Goal: Task Accomplishment & Management: Use online tool/utility

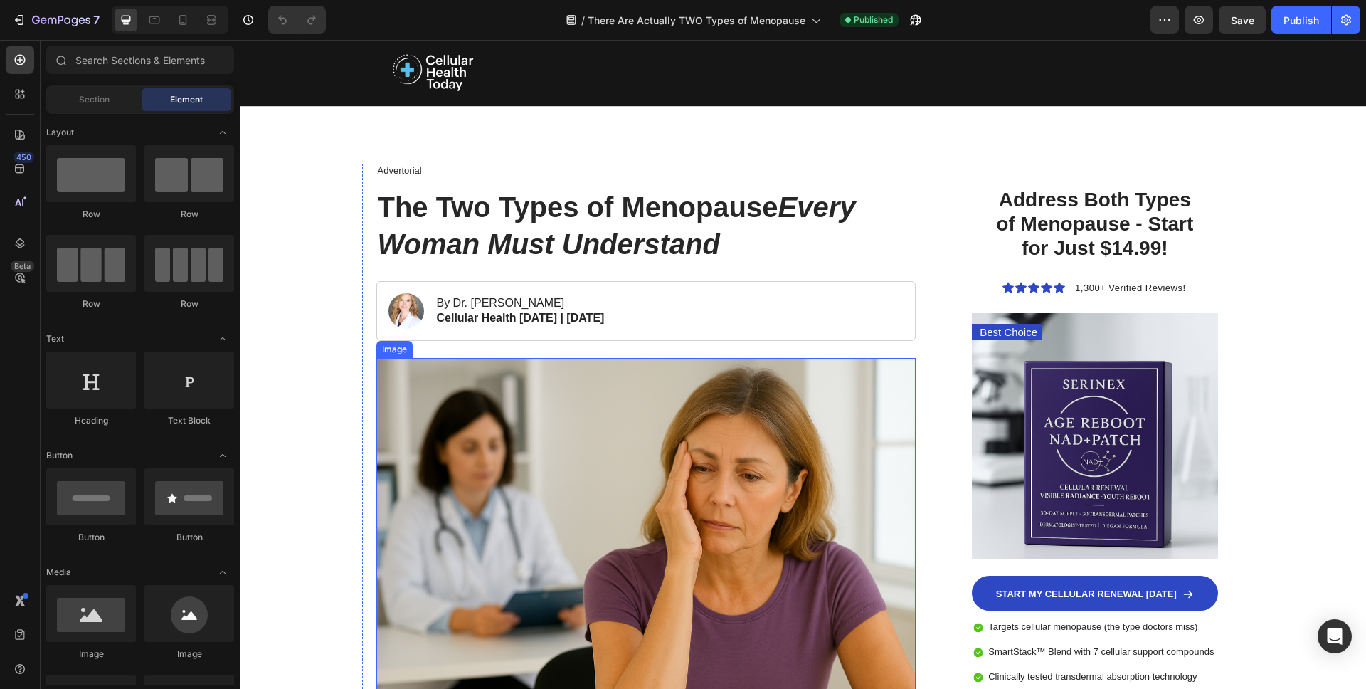
scroll to position [164, 0]
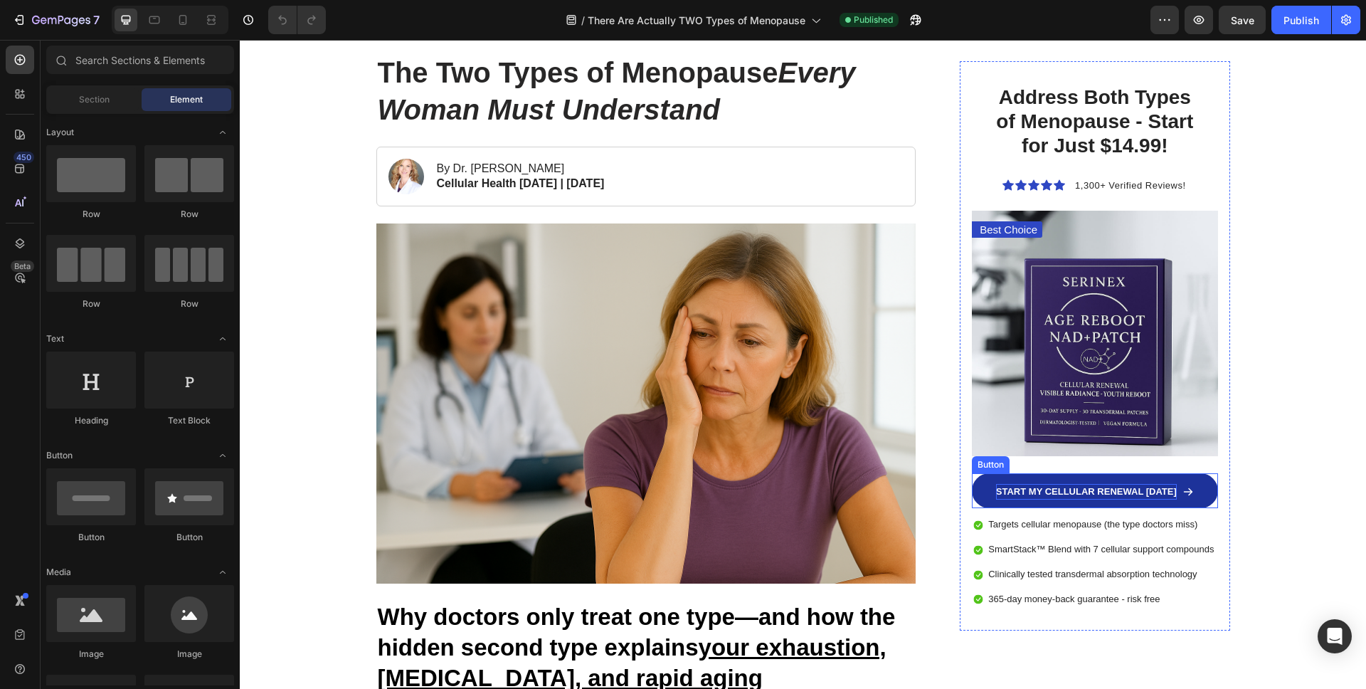
click at [1029, 485] on p "START MY CELLULAR RENEWAL [DATE]" at bounding box center [1086, 492] width 181 height 16
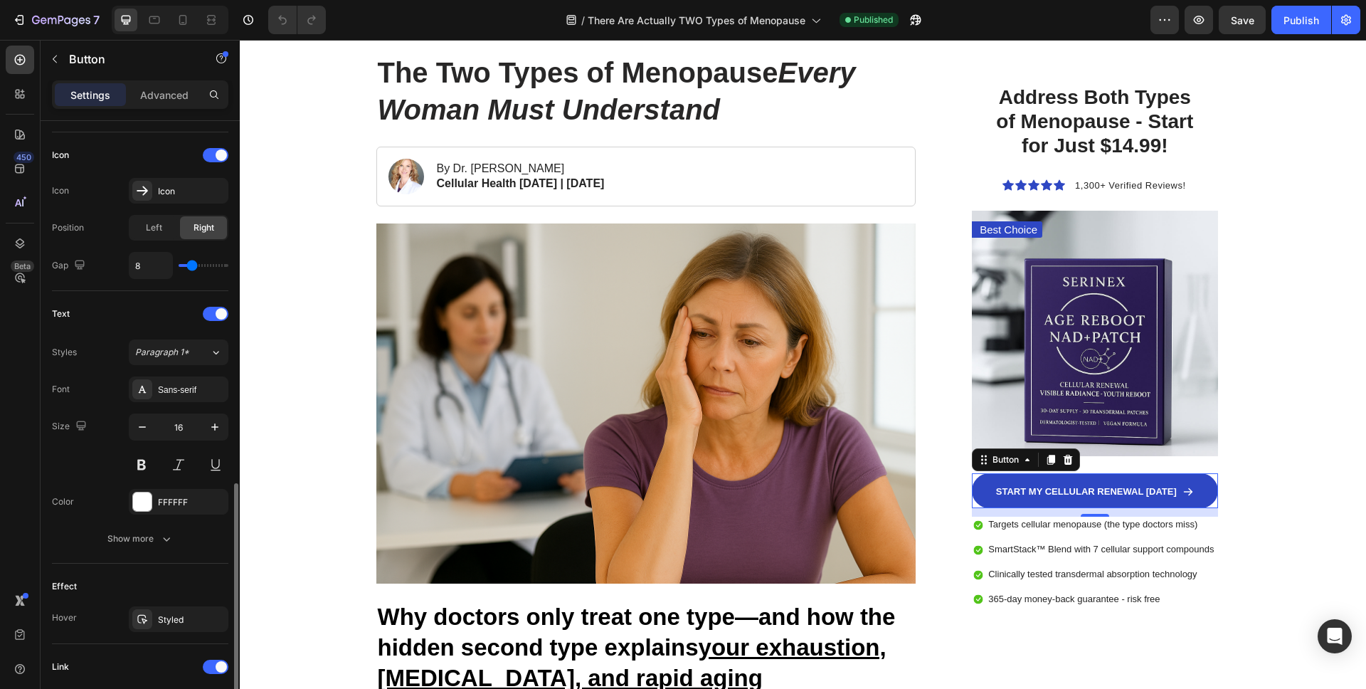
scroll to position [635, 0]
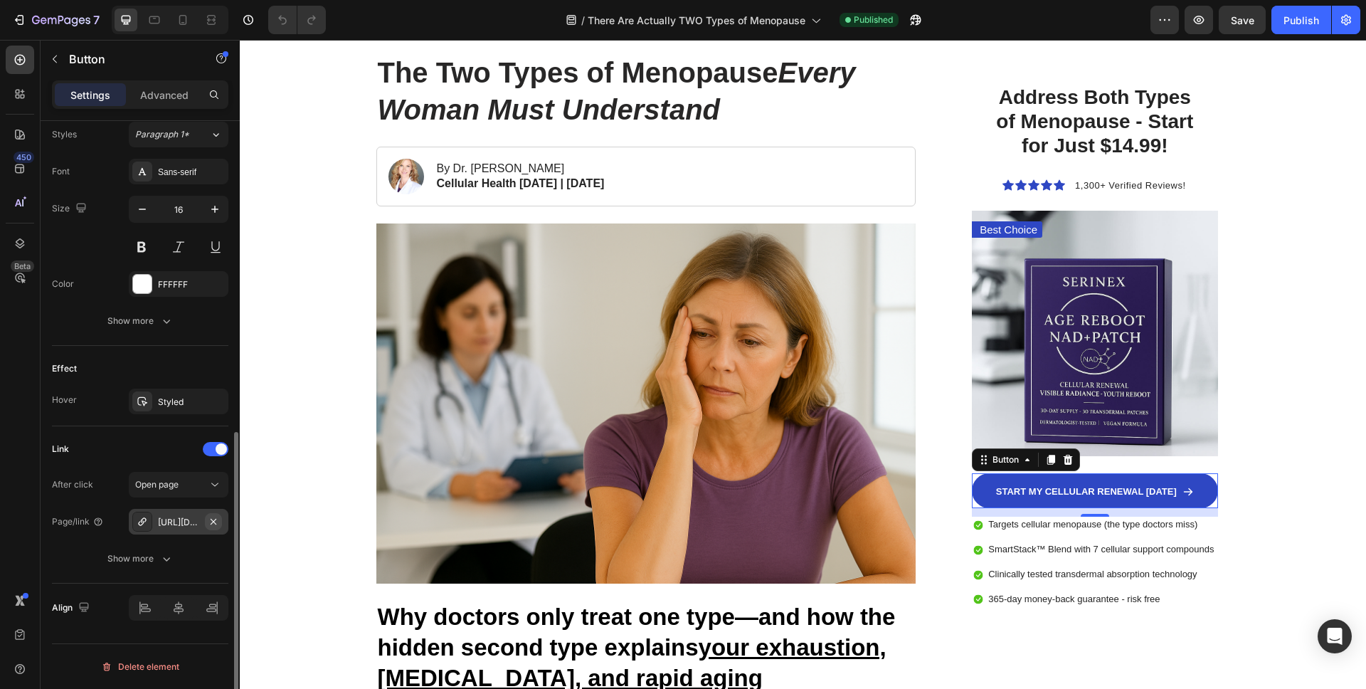
click at [213, 522] on icon "button" at bounding box center [213, 521] width 11 height 11
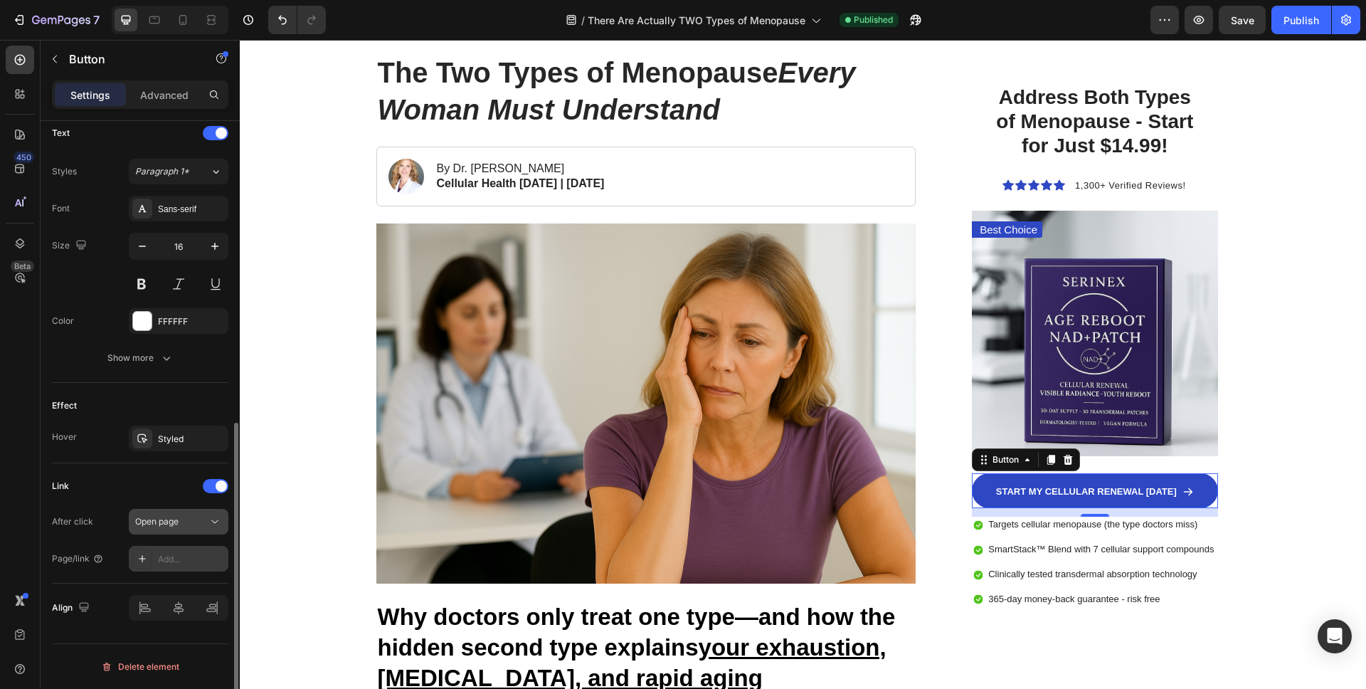
scroll to position [598, 0]
click at [172, 554] on div "Add..." at bounding box center [191, 559] width 67 height 13
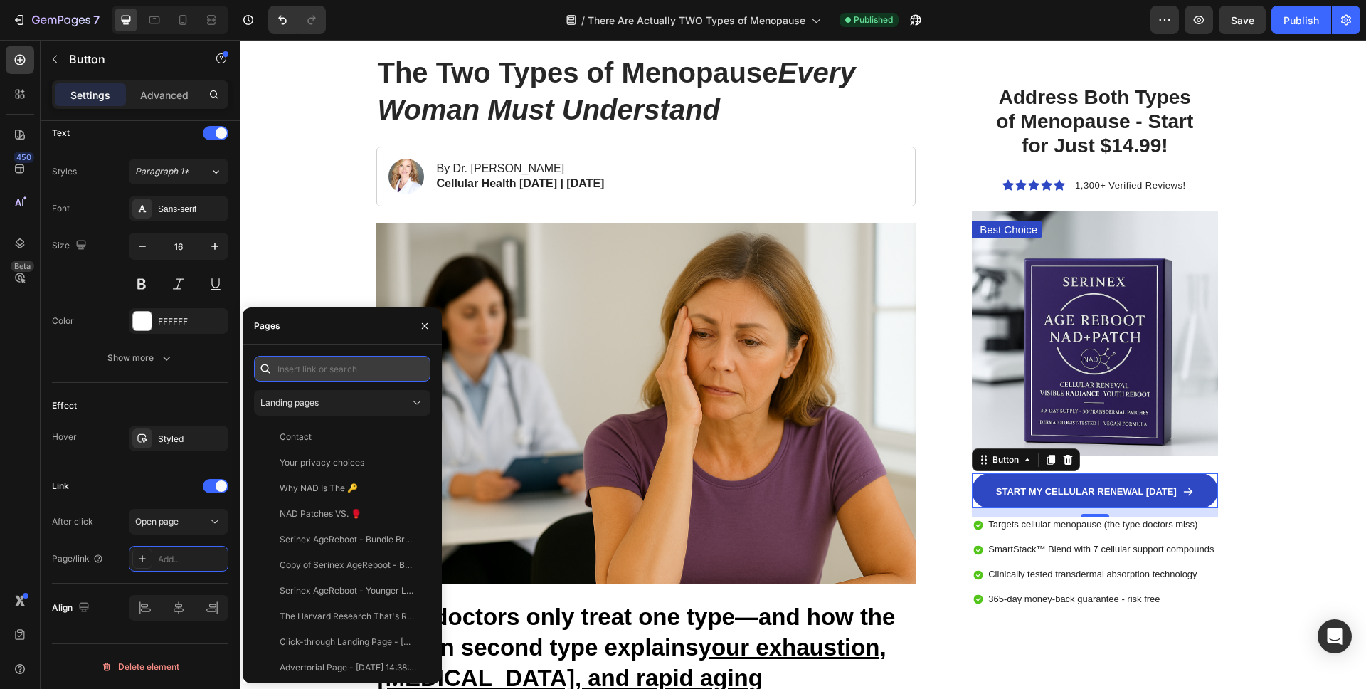
click at [306, 379] on input "text" at bounding box center [342, 369] width 176 height 26
paste input "[URL][DOMAIN_NAME]"
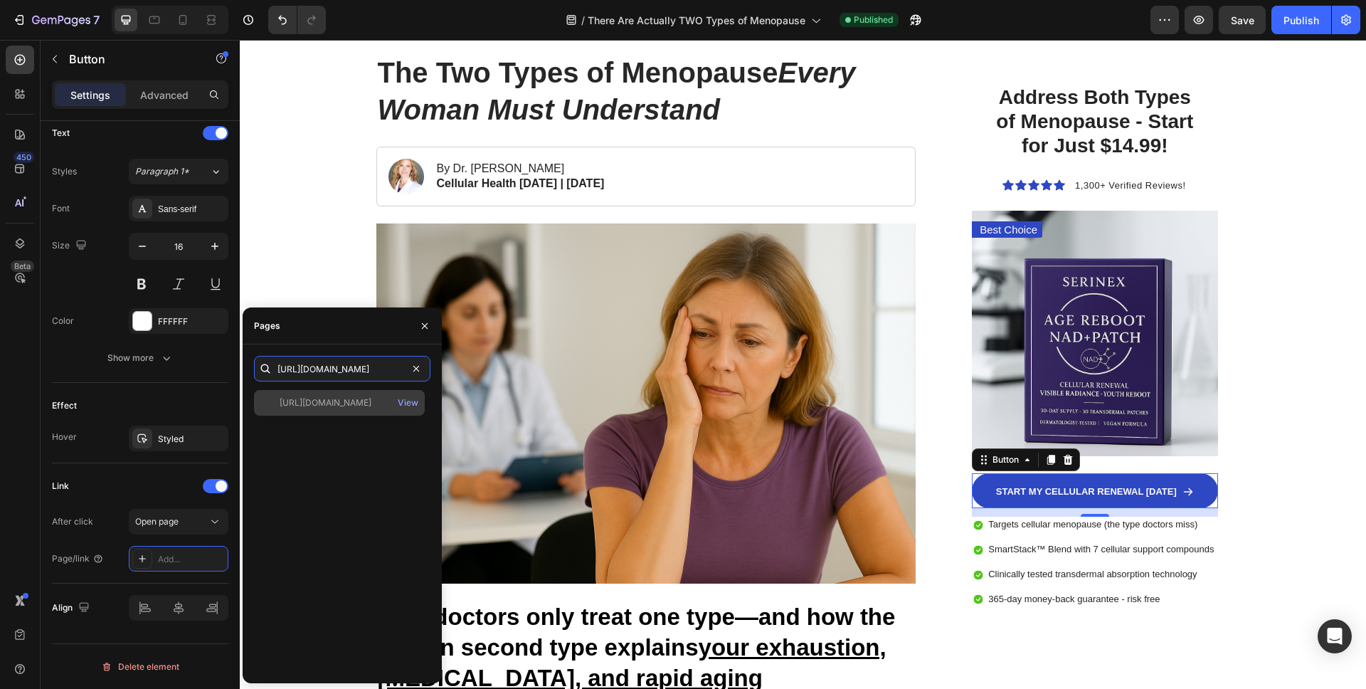
type input "[URL][DOMAIN_NAME]"
click at [326, 398] on div "[URL][DOMAIN_NAME]" at bounding box center [326, 402] width 92 height 13
click at [315, 406] on div "[URL][DOMAIN_NAME]" at bounding box center [326, 402] width 92 height 13
click at [316, 401] on div "[URL][DOMAIN_NAME]" at bounding box center [326, 402] width 92 height 13
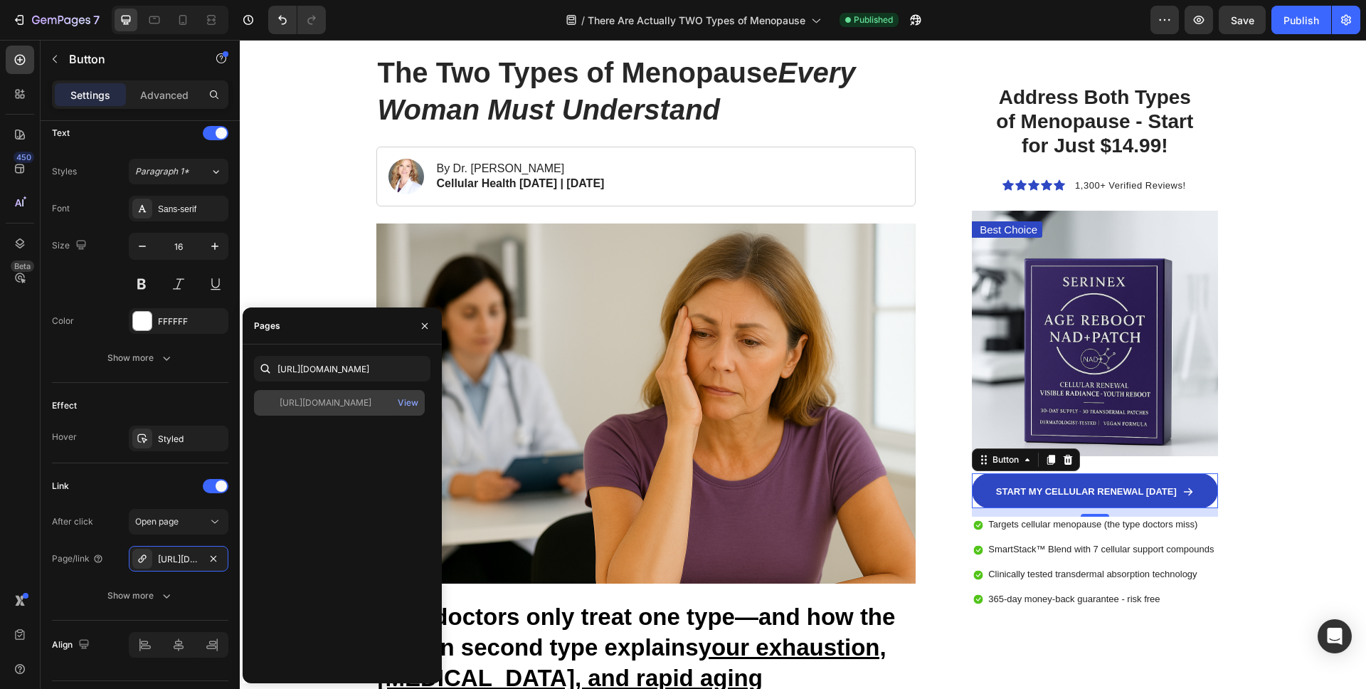
click at [316, 401] on div "[URL][DOMAIN_NAME]" at bounding box center [326, 402] width 92 height 13
click at [406, 404] on div "View" at bounding box center [408, 402] width 21 height 13
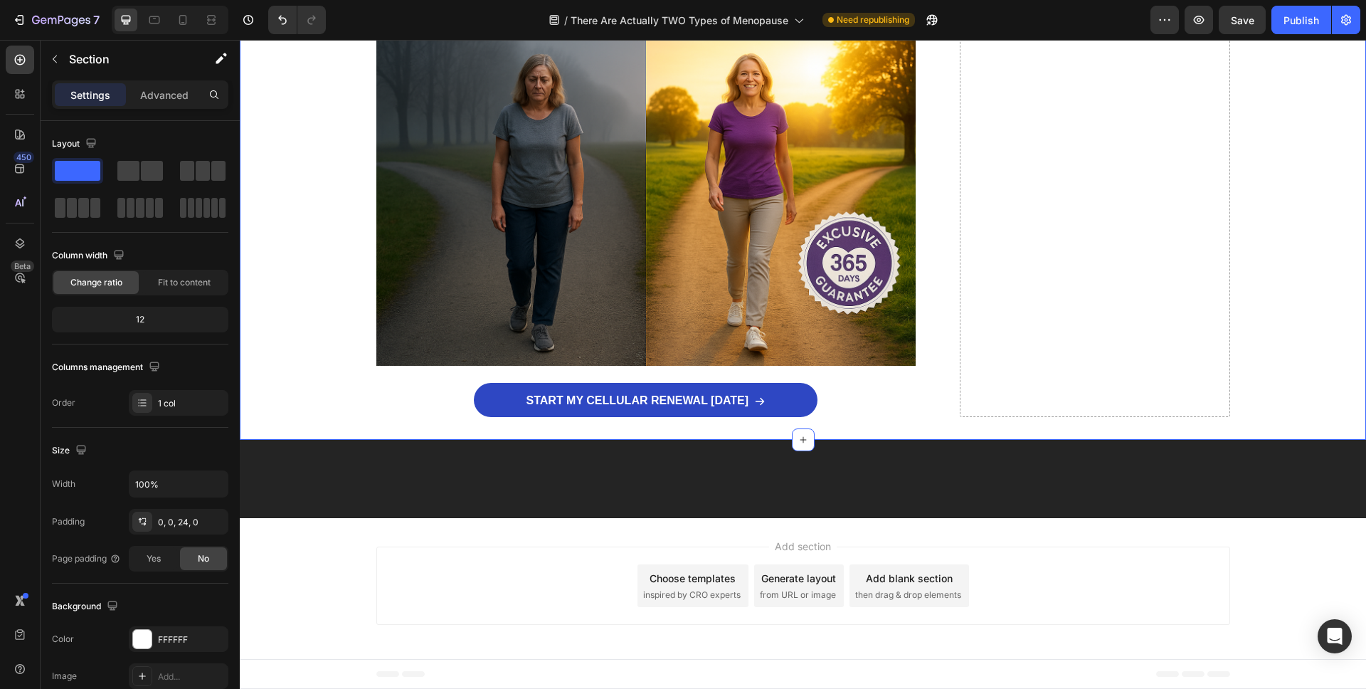
scroll to position [8808, 0]
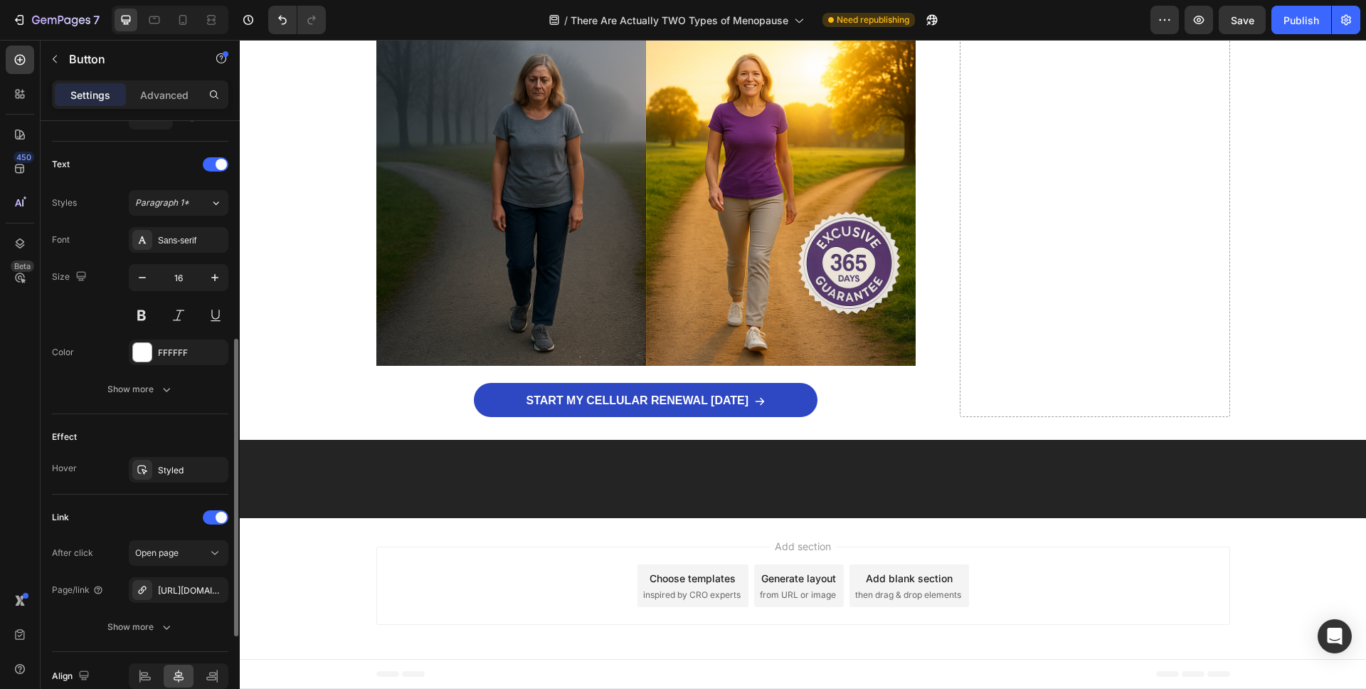
scroll to position [635, 0]
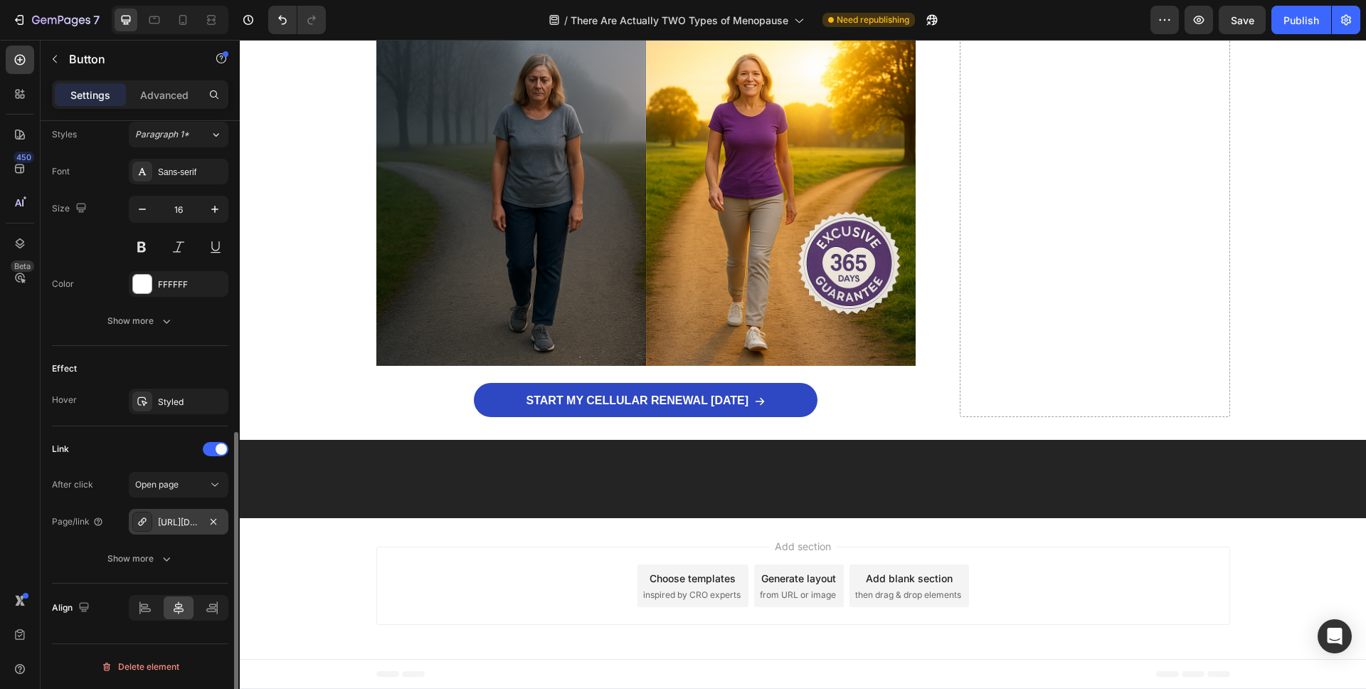
click at [180, 525] on div "[URL][DOMAIN_NAME]" at bounding box center [178, 522] width 41 height 13
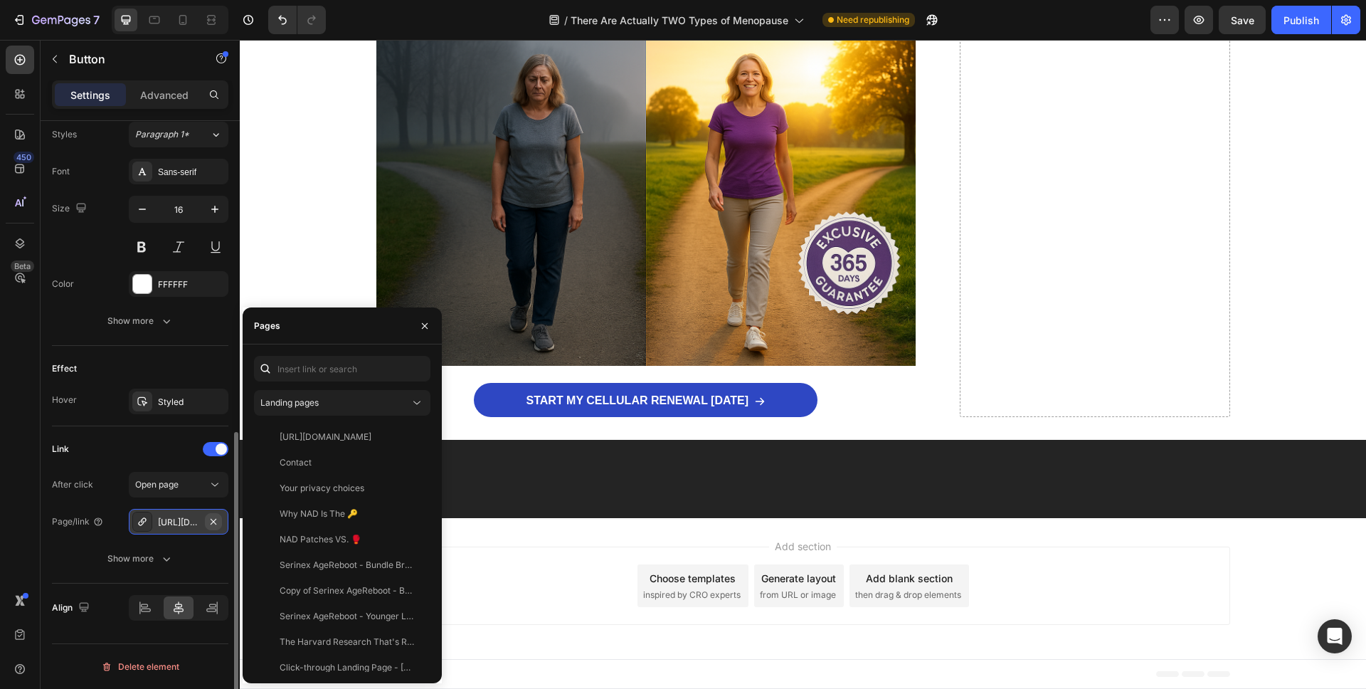
click at [217, 523] on icon "button" at bounding box center [213, 521] width 11 height 11
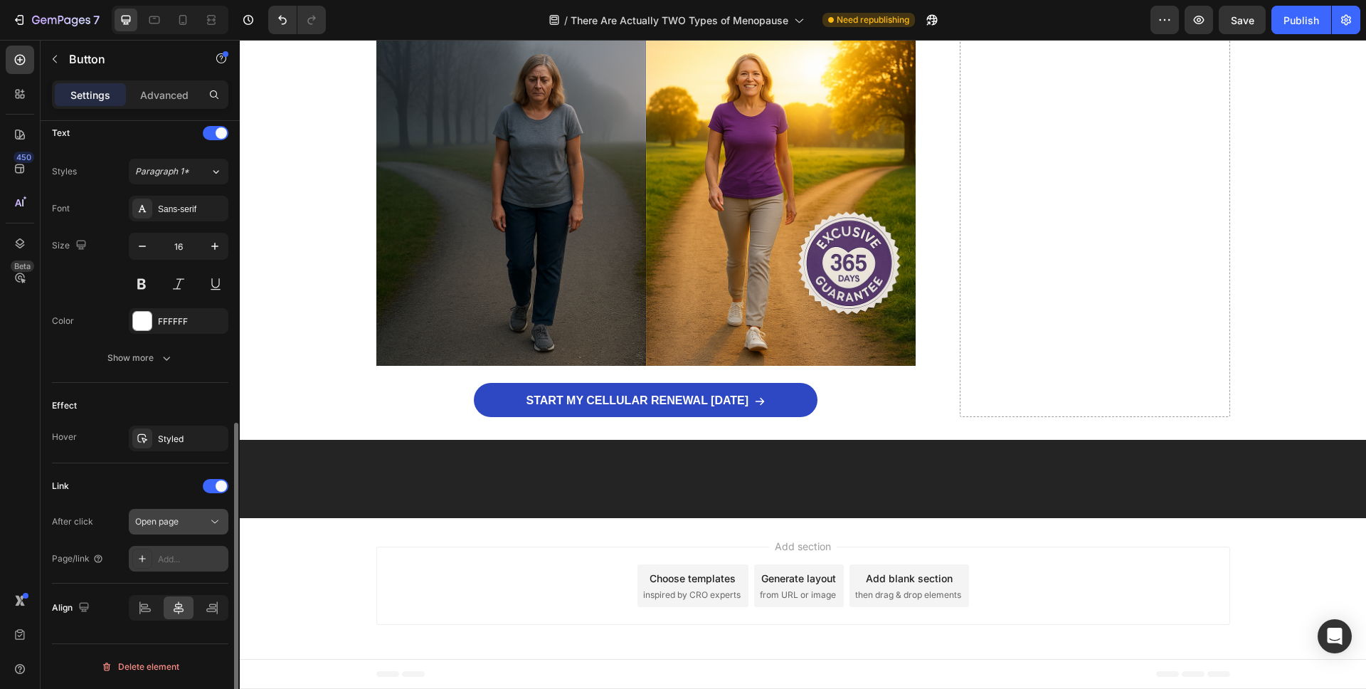
scroll to position [598, 0]
click at [164, 567] on div "Add..." at bounding box center [179, 559] width 100 height 26
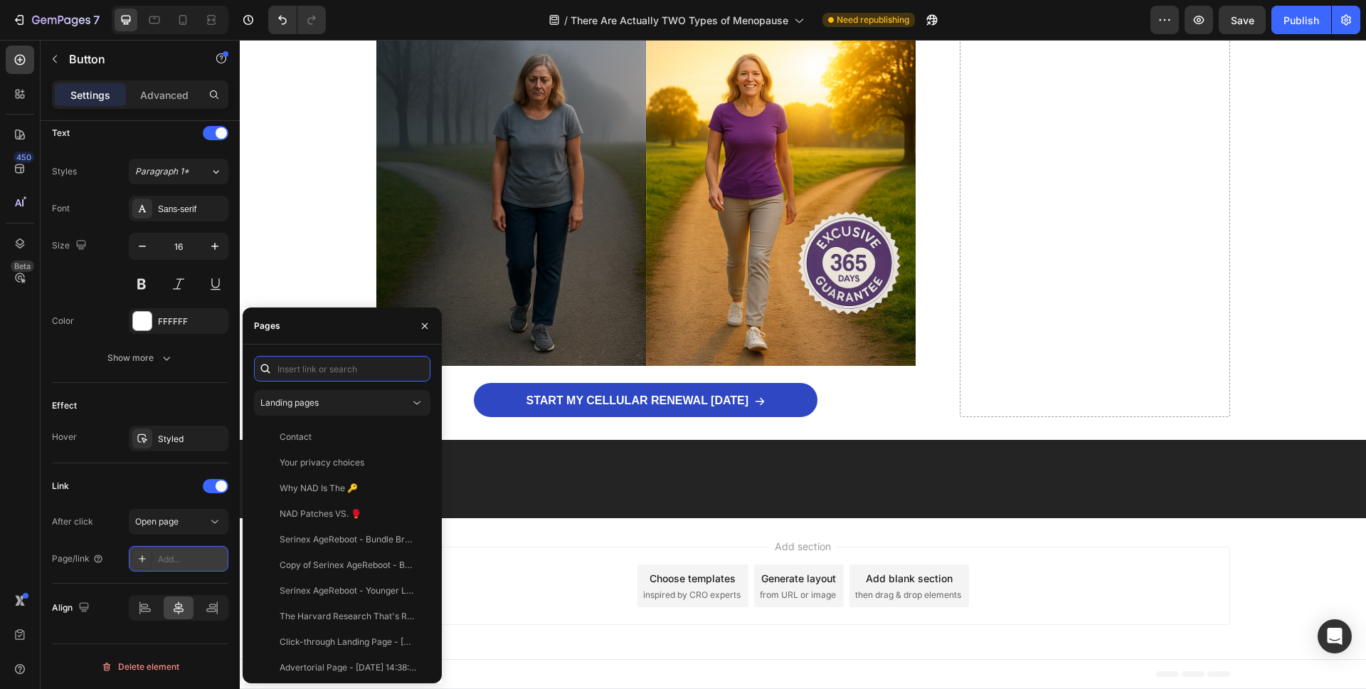
paste input "[URL][DOMAIN_NAME]"
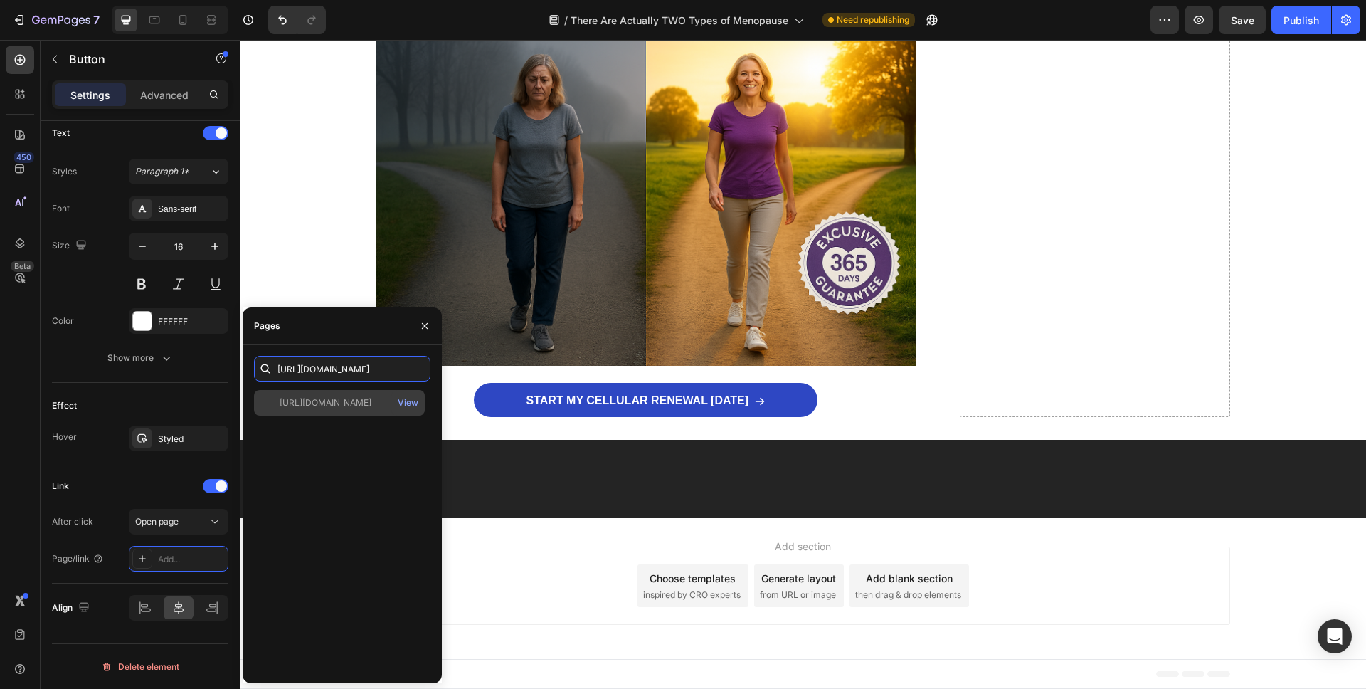
type input "[URL][DOMAIN_NAME]"
click at [333, 400] on div "[URL][DOMAIN_NAME]" at bounding box center [326, 402] width 92 height 13
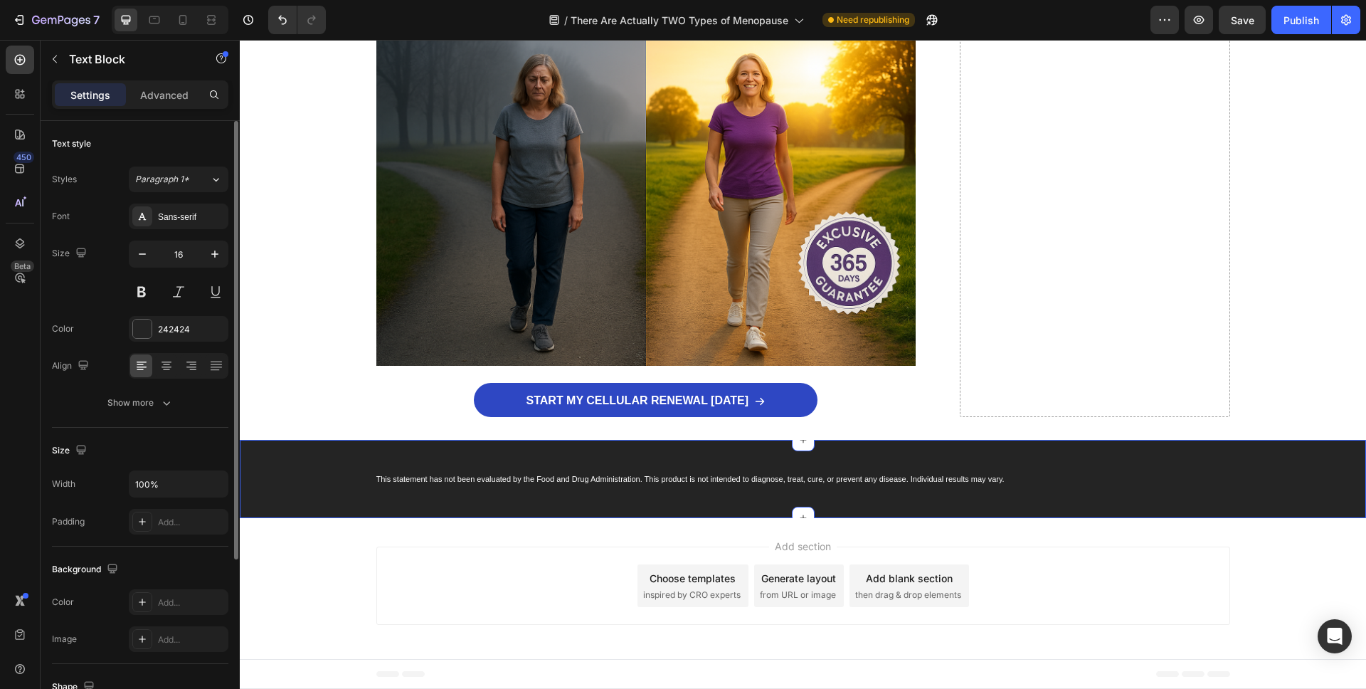
scroll to position [9499, 0]
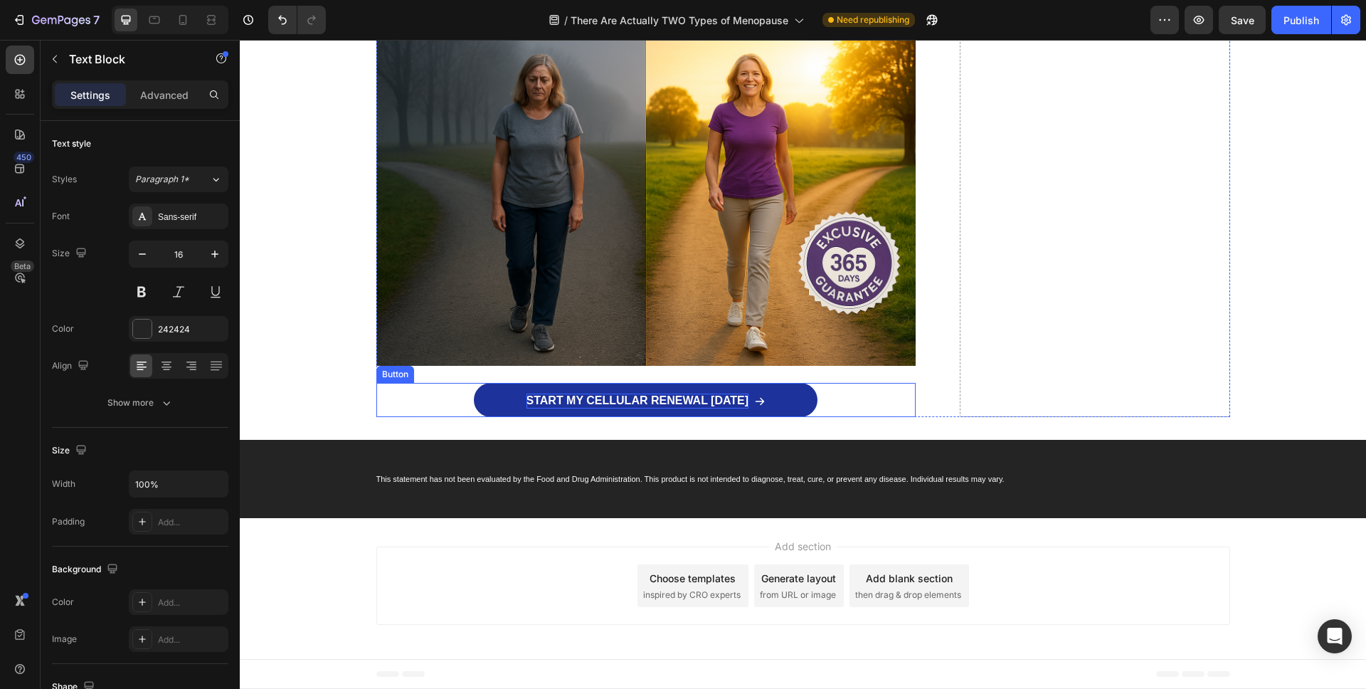
click at [544, 407] on p "START MY CELLULAR RENEWAL [DATE]" at bounding box center [638, 401] width 223 height 15
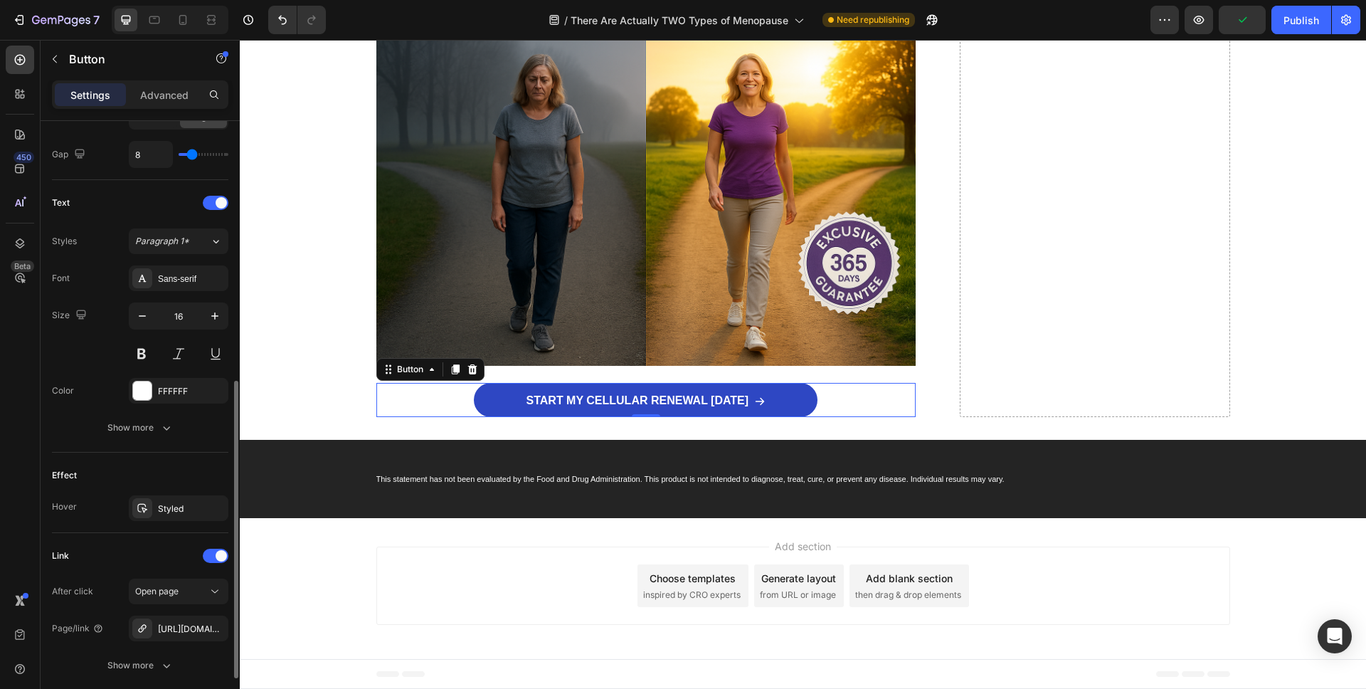
scroll to position [635, 0]
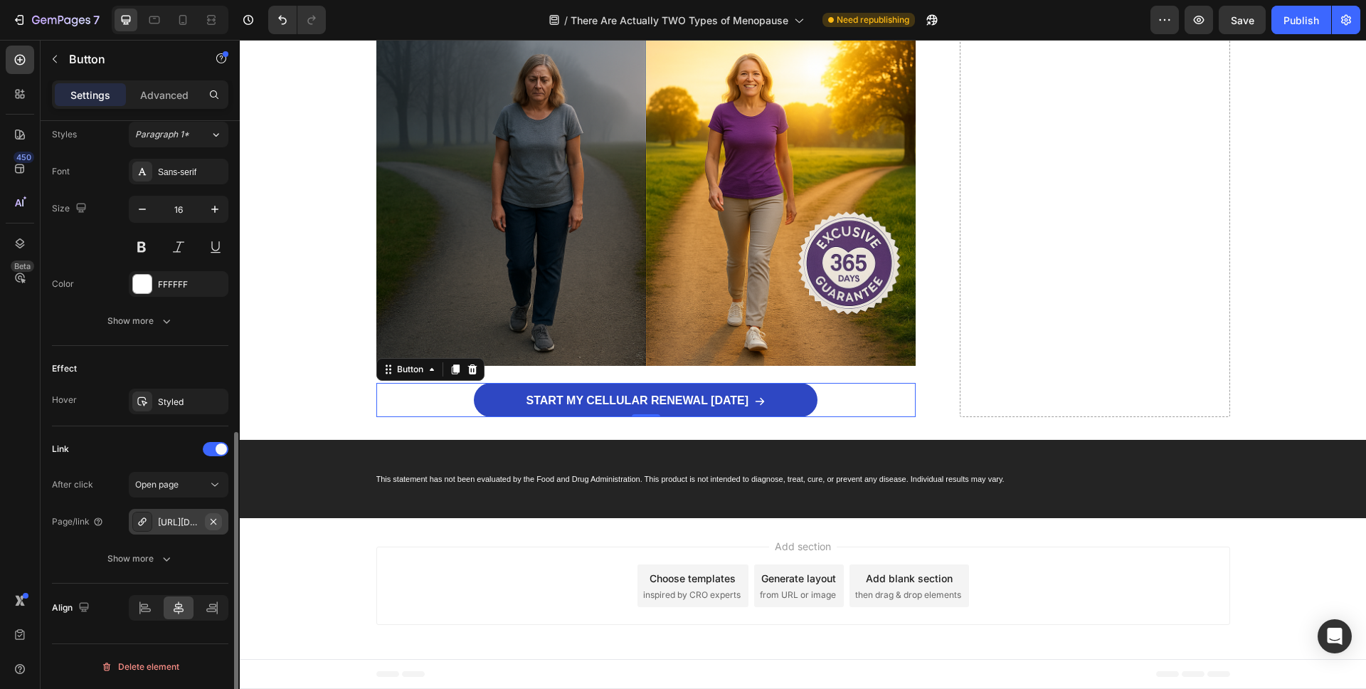
click at [213, 524] on icon "button" at bounding box center [213, 521] width 11 height 11
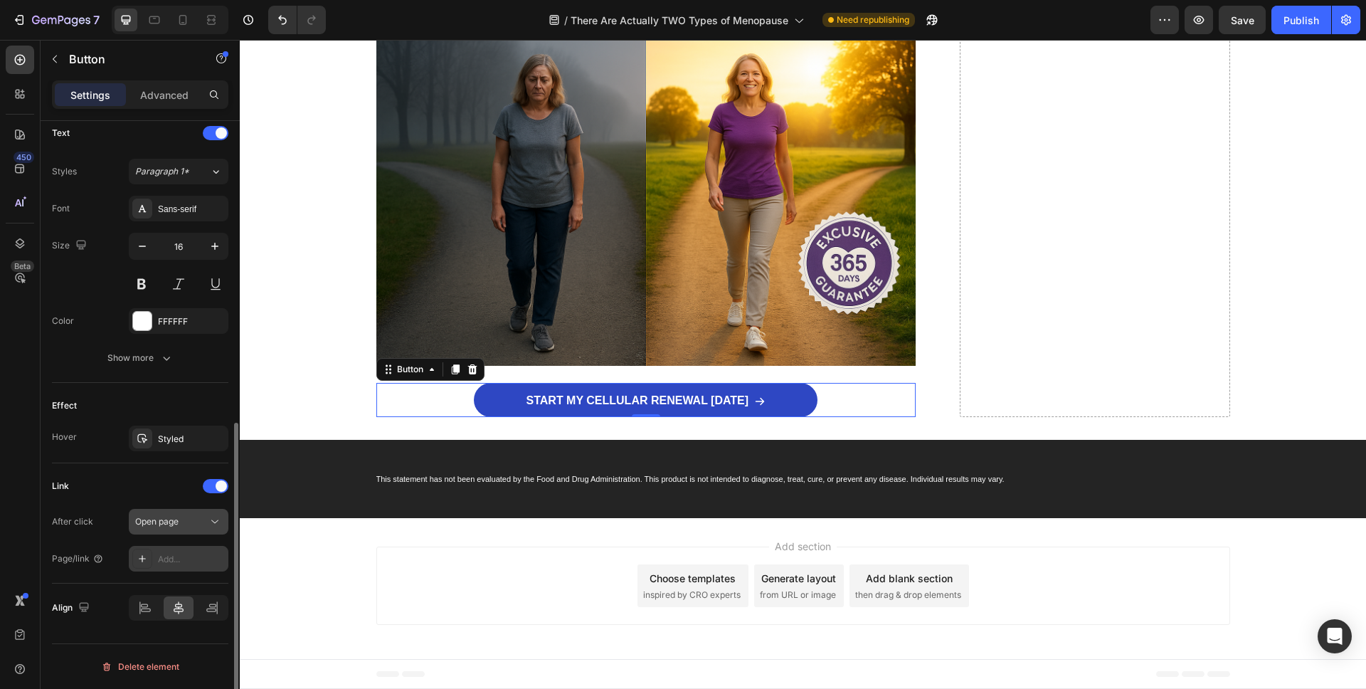
scroll to position [598, 0]
click at [174, 564] on div "Add..." at bounding box center [191, 559] width 67 height 13
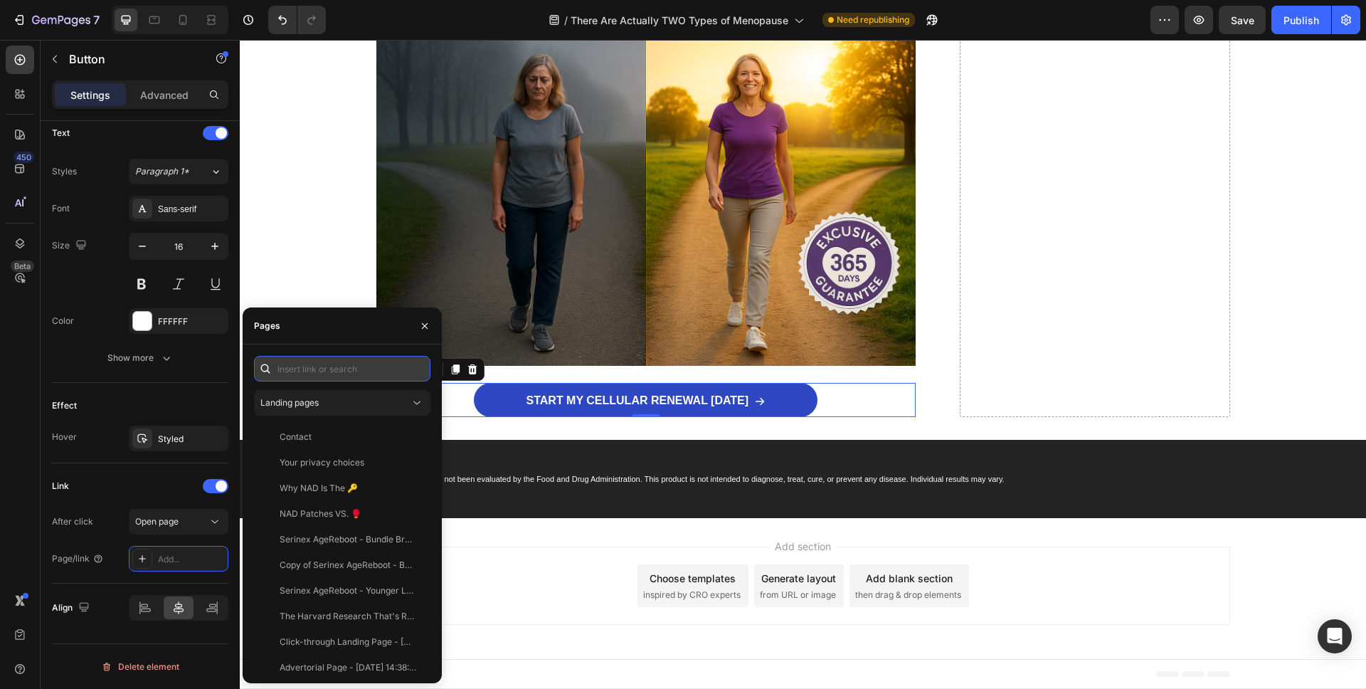
click at [306, 375] on input "text" at bounding box center [342, 369] width 176 height 26
paste input "[URL][DOMAIN_NAME]"
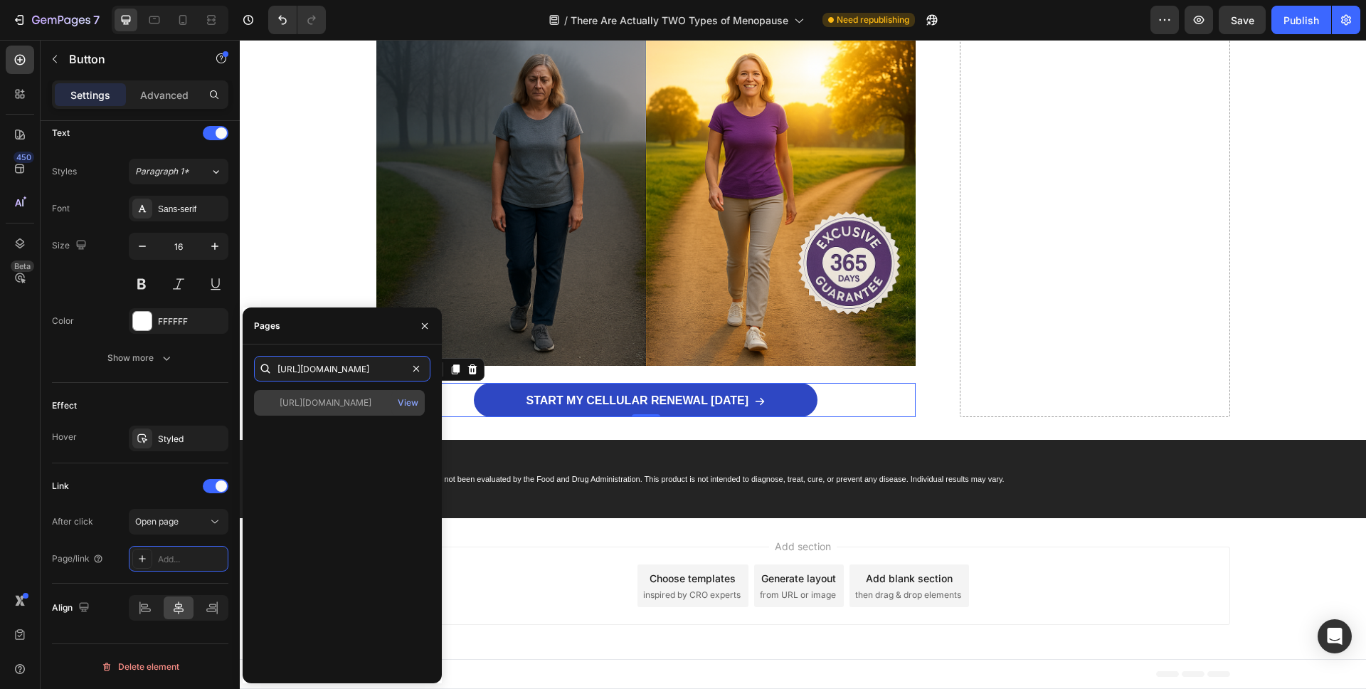
type input "[URL][DOMAIN_NAME]"
click at [335, 402] on div "[URL][DOMAIN_NAME]" at bounding box center [326, 402] width 92 height 13
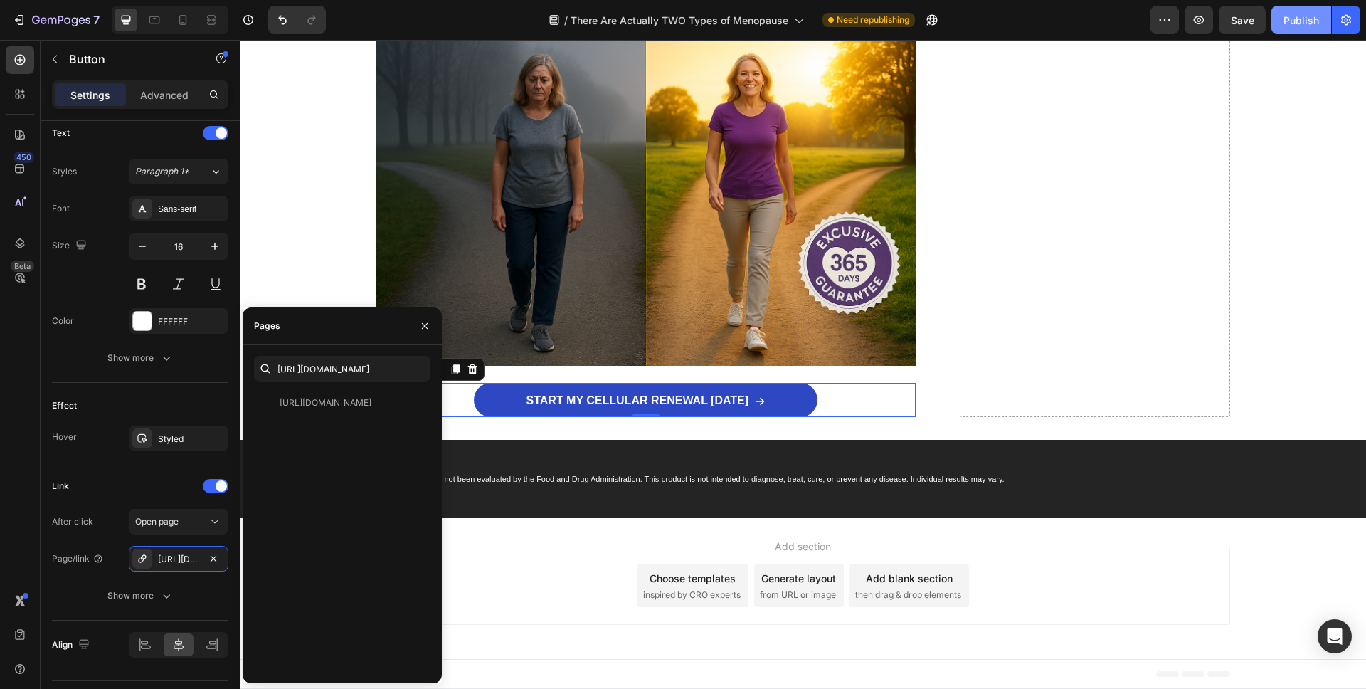
click at [1301, 22] on div "Publish" at bounding box center [1302, 20] width 36 height 15
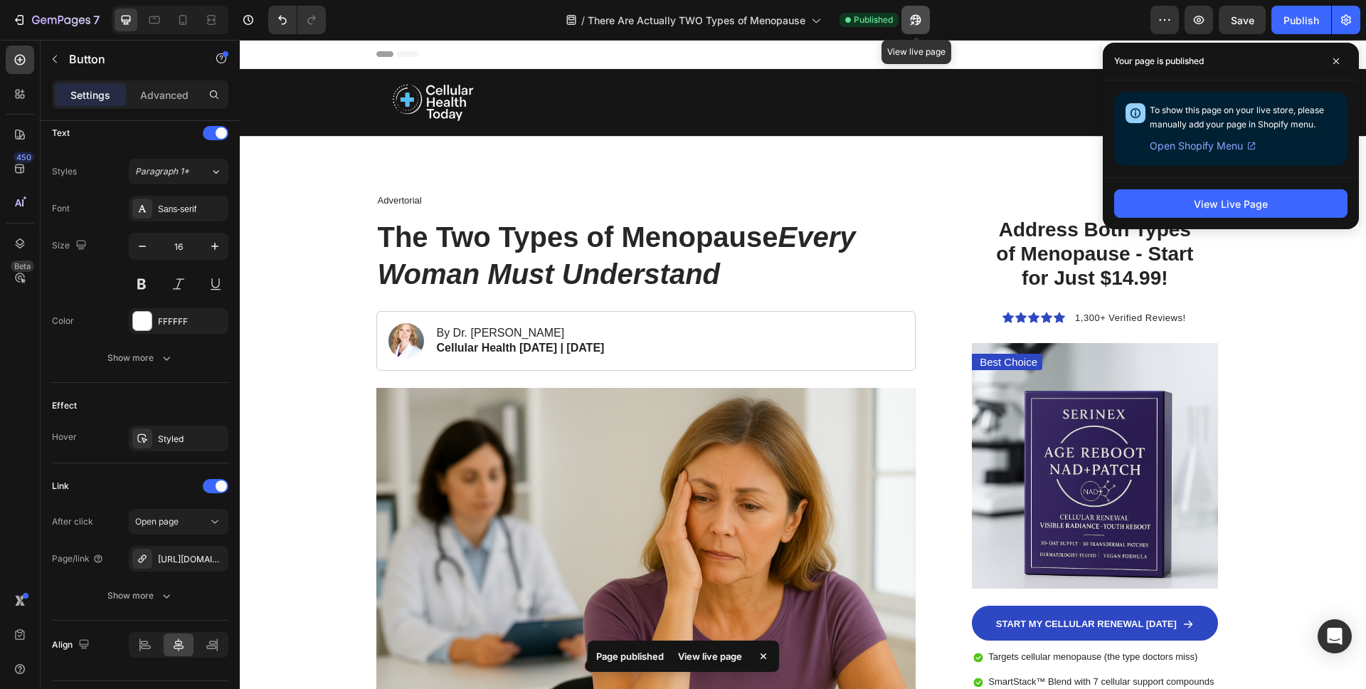
click at [916, 22] on icon "button" at bounding box center [916, 20] width 14 height 14
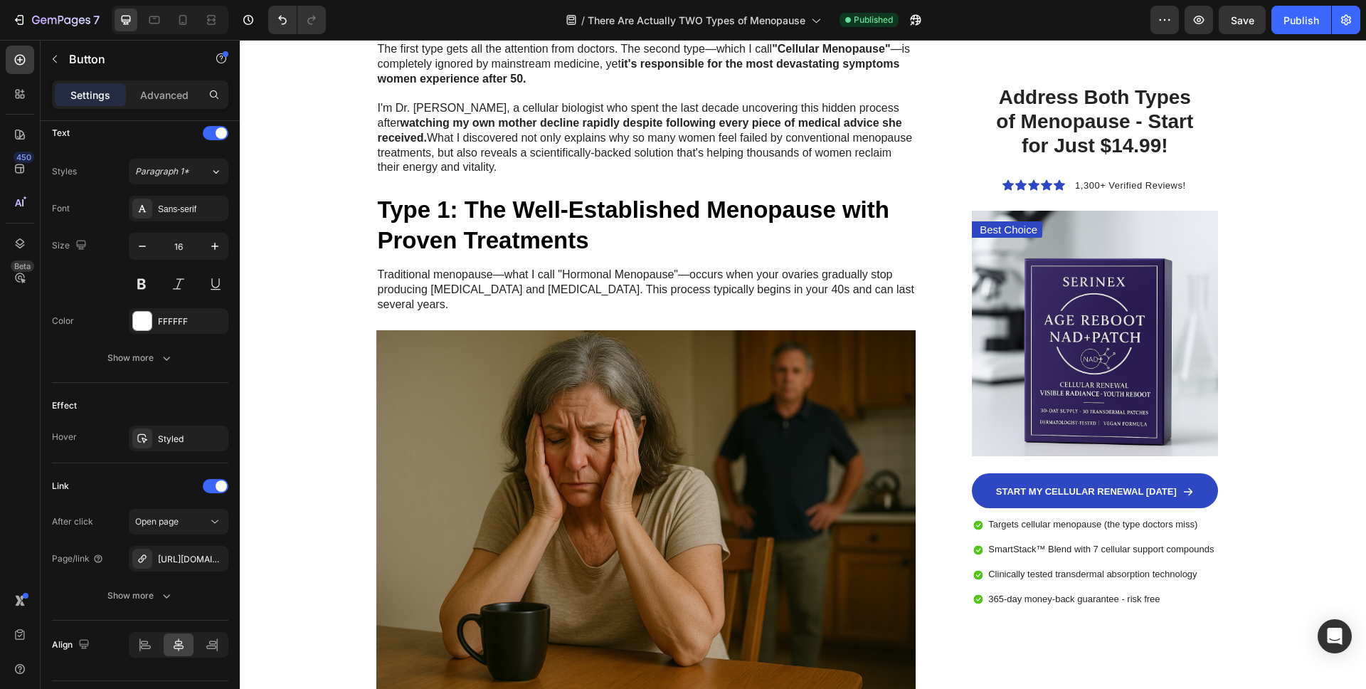
scroll to position [950, 0]
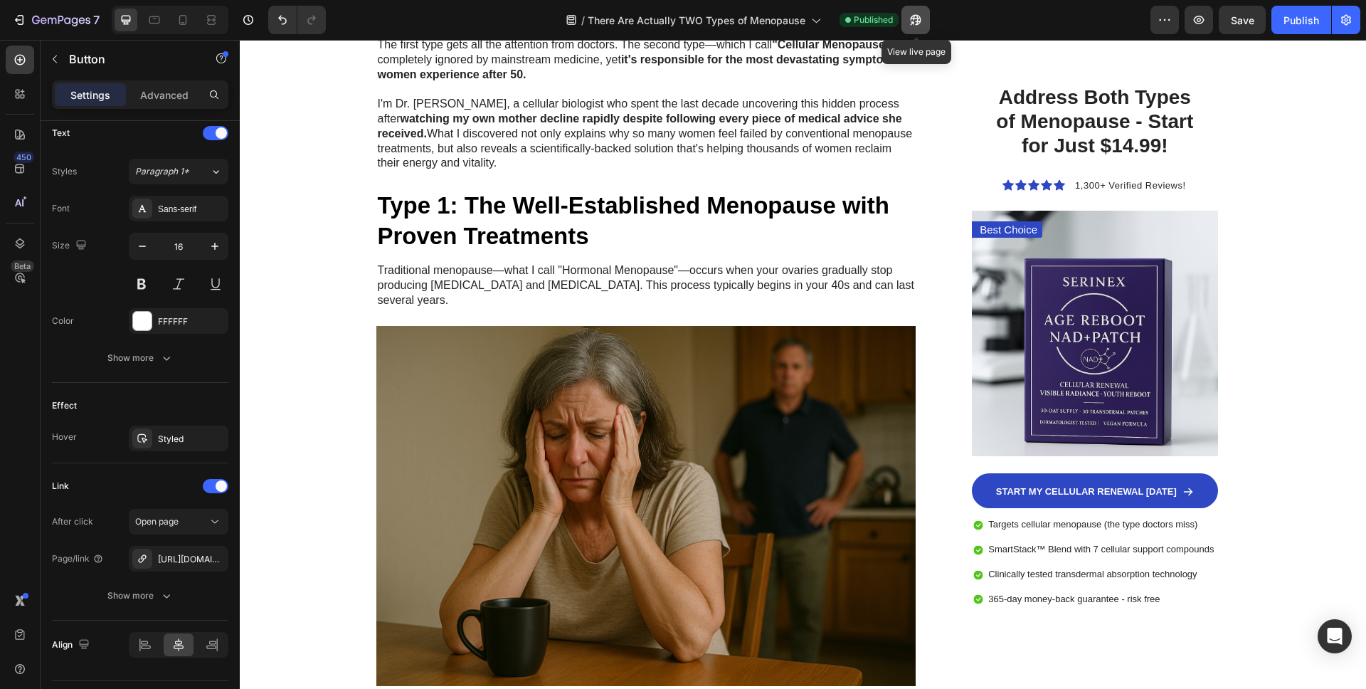
click at [909, 19] on icon "button" at bounding box center [916, 20] width 14 height 14
